Goal: Task Accomplishment & Management: Use online tool/utility

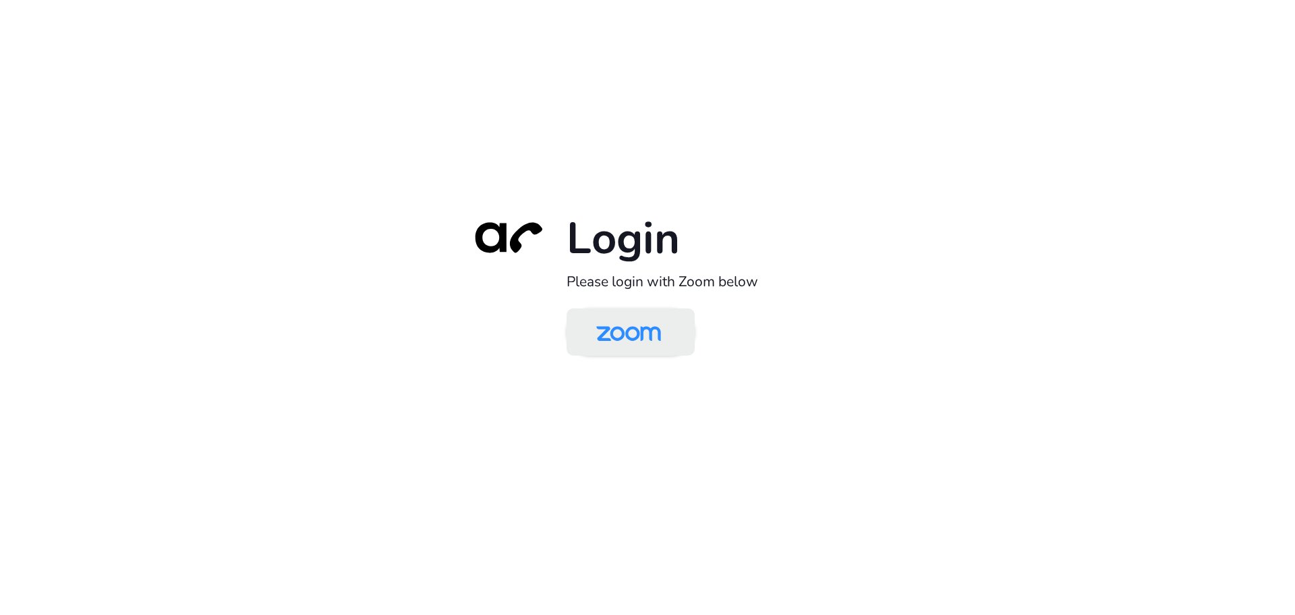
click at [653, 317] on img at bounding box center [628, 333] width 93 height 44
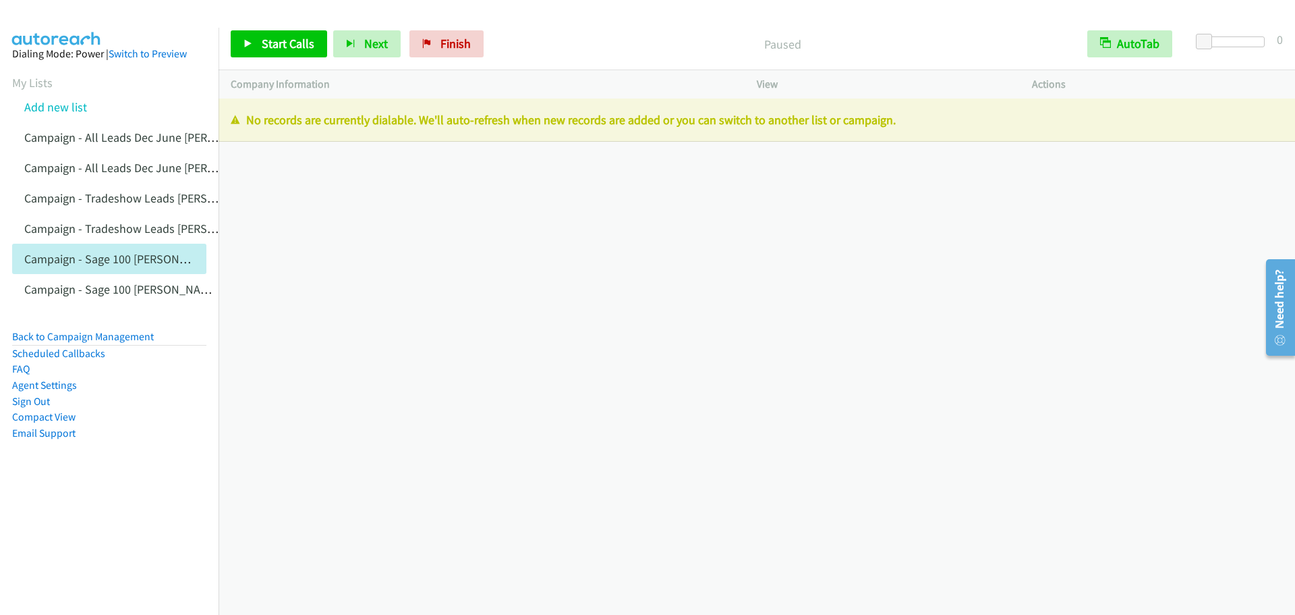
click at [17, 73] on aside "Dialing Mode: Power | Switch to Preview My Lists Add new list Campaign - All Le…" at bounding box center [109, 265] width 219 height 474
click at [16, 79] on link "My Lists" at bounding box center [32, 83] width 40 height 16
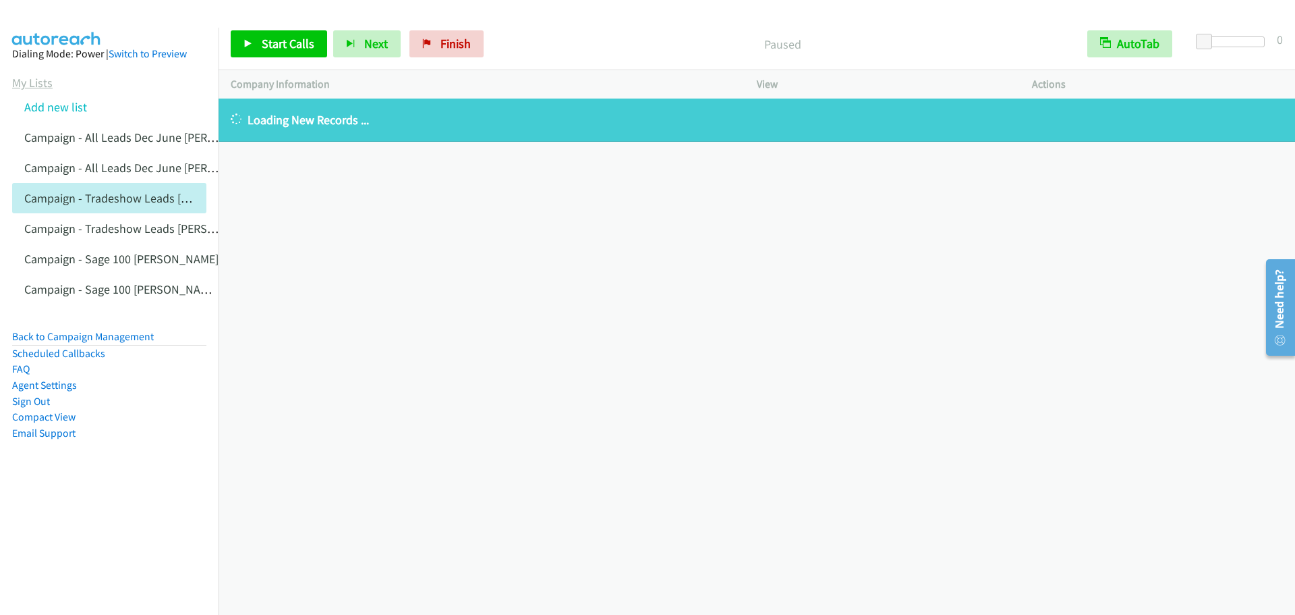
drag, startPoint x: 16, startPoint y: 84, endPoint x: 121, endPoint y: 146, distance: 122.5
click at [16, 84] on link "My Lists" at bounding box center [32, 83] width 40 height 16
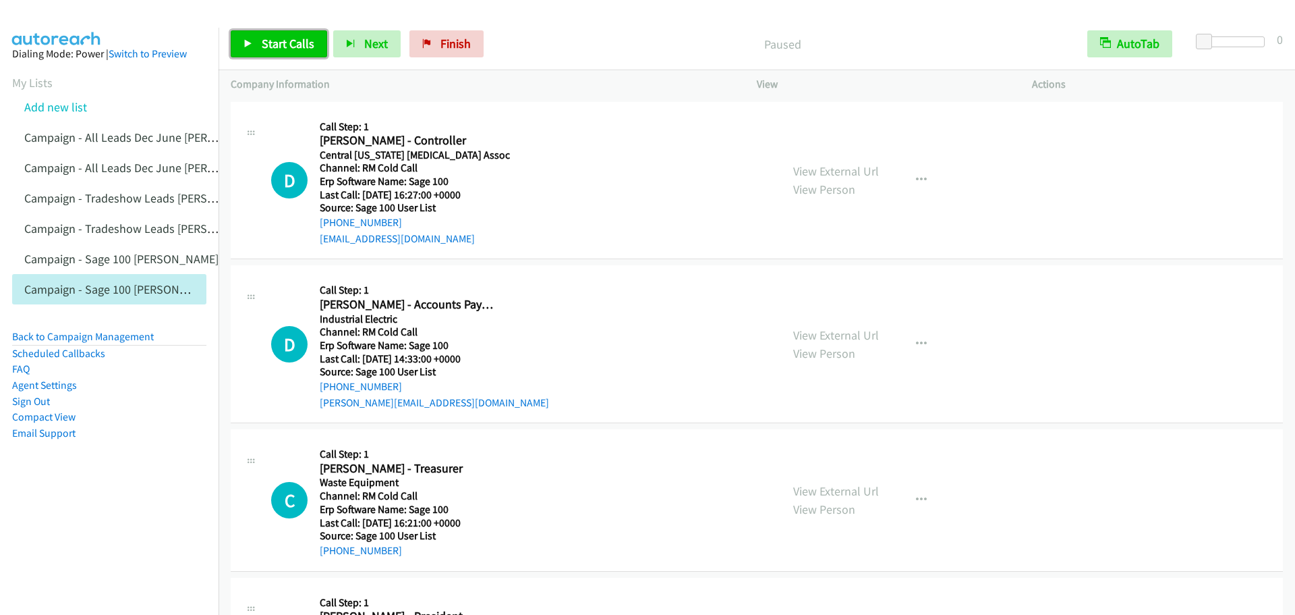
click at [275, 45] on span "Start Calls" at bounding box center [288, 44] width 53 height 16
